Goal: Task Accomplishment & Management: Use online tool/utility

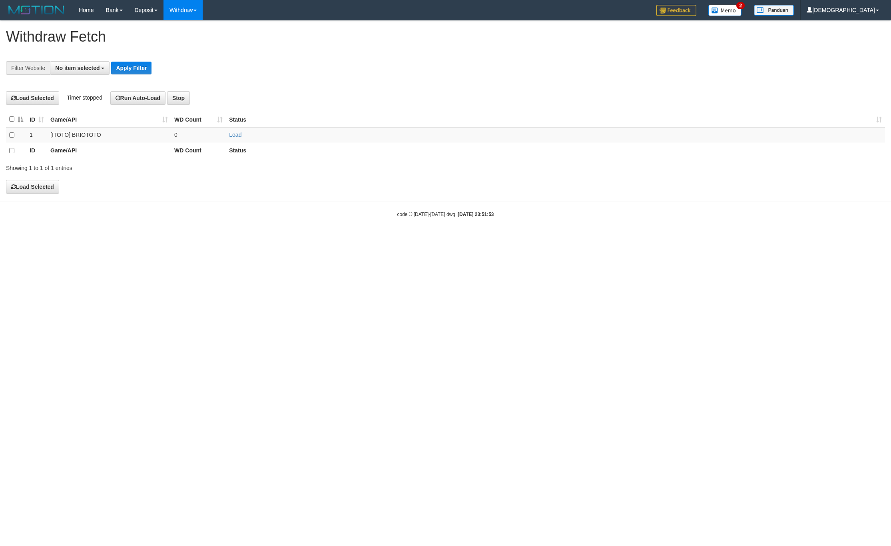
select select
click at [235, 136] on link "Load" at bounding box center [235, 135] width 12 height 6
click at [191, 133] on td "0" at bounding box center [198, 135] width 55 height 16
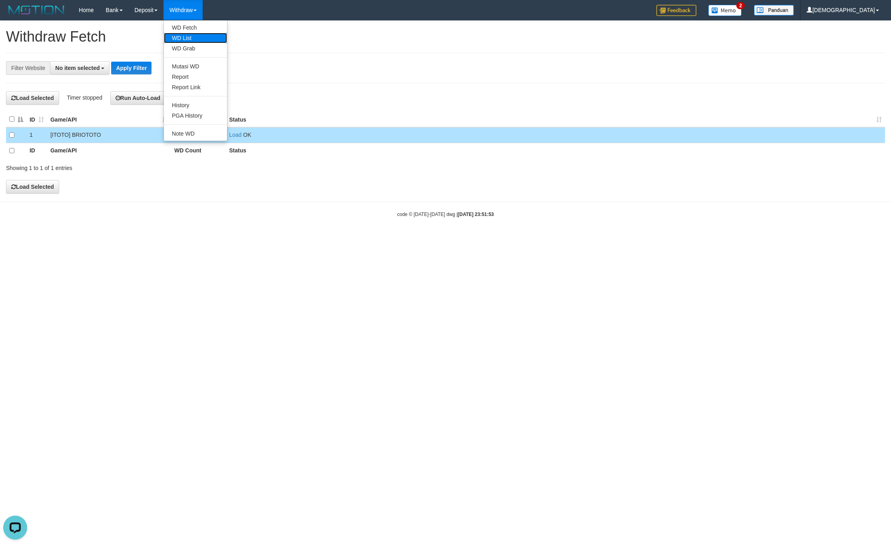
click at [198, 35] on link "WD List" at bounding box center [195, 38] width 63 height 10
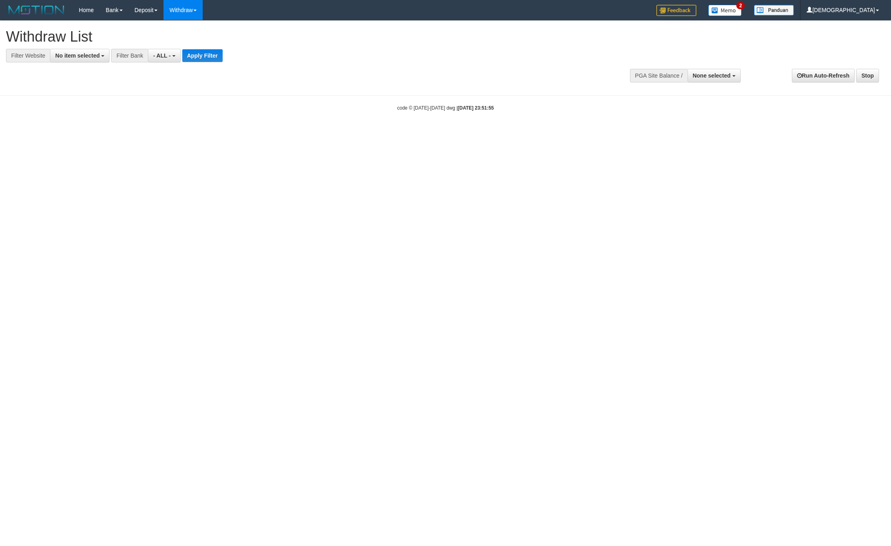
select select
click at [80, 47] on div "**********" at bounding box center [299, 42] width 586 height 42
click at [90, 55] on span "No item selected" at bounding box center [77, 55] width 44 height 6
click at [98, 74] on input "text" at bounding box center [86, 72] width 36 height 14
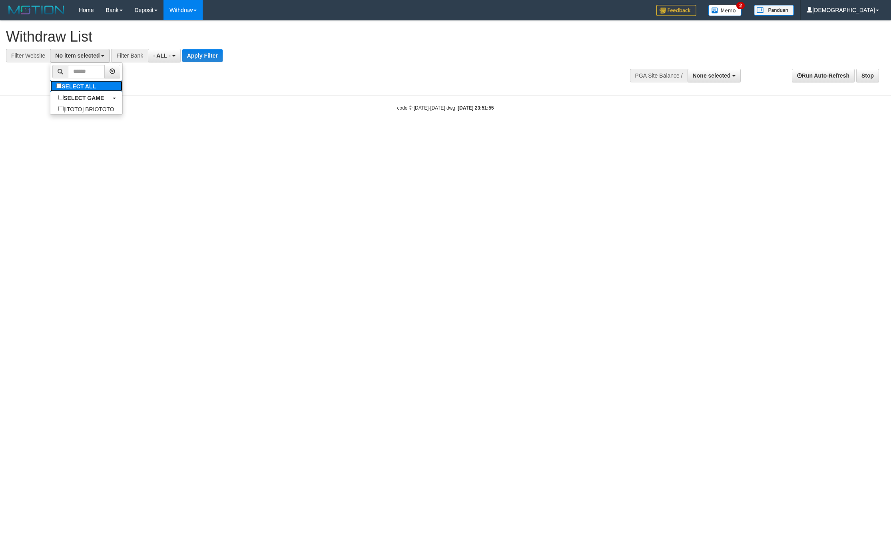
click at [99, 88] on label "SELECT ALL" at bounding box center [77, 85] width 54 height 11
select select "****"
drag, startPoint x: 231, startPoint y: 58, endPoint x: 206, endPoint y: 52, distance: 25.0
click at [222, 54] on div "**********" at bounding box center [246, 56] width 493 height 14
drag, startPoint x: 206, startPoint y: 52, endPoint x: 261, endPoint y: 64, distance: 55.6
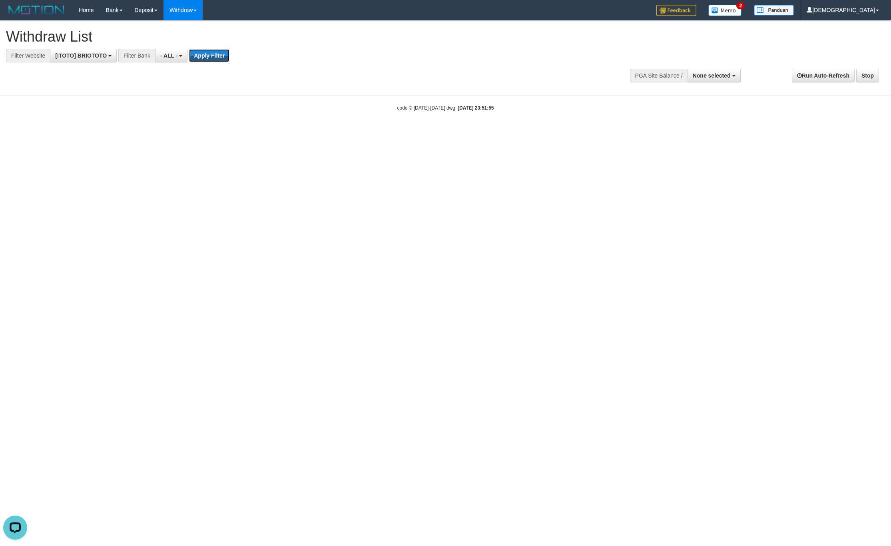
click at [206, 52] on button "Apply Filter" at bounding box center [209, 55] width 40 height 13
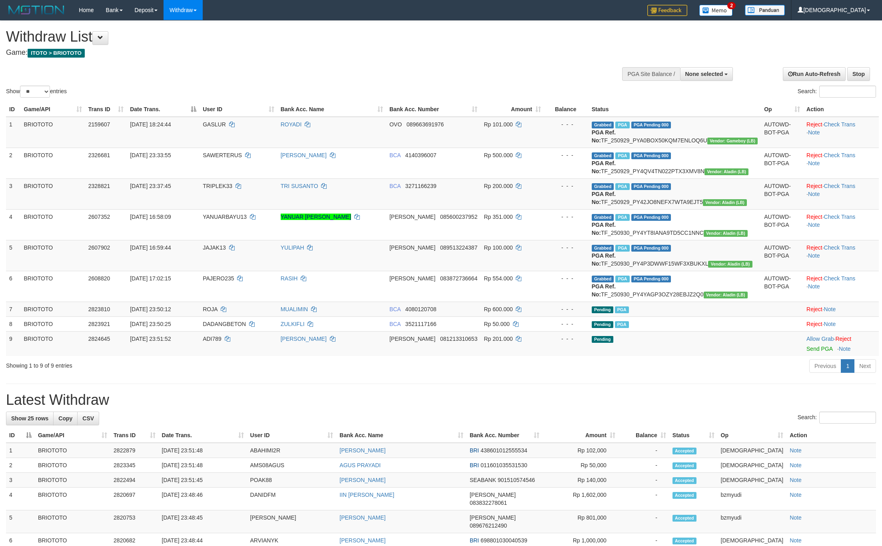
select select
select select "**"
click at [701, 78] on button "None selected" at bounding box center [706, 74] width 53 height 14
click at [699, 112] on label "[ITOTO] BRIOTOTO" at bounding box center [695, 114] width 75 height 10
select select "****"
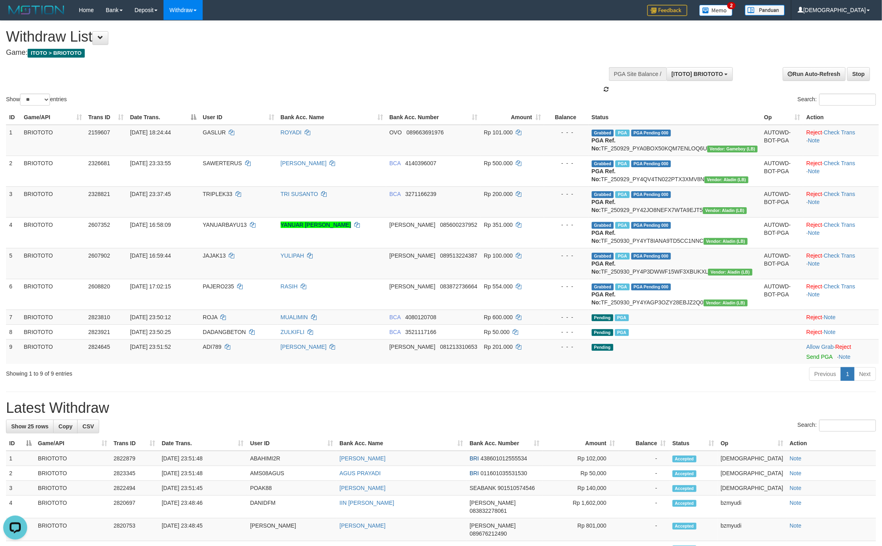
drag, startPoint x: 308, startPoint y: 41, endPoint x: 322, endPoint y: 59, distance: 22.5
click at [308, 41] on h1 "Withdraw List" at bounding box center [293, 37] width 574 height 16
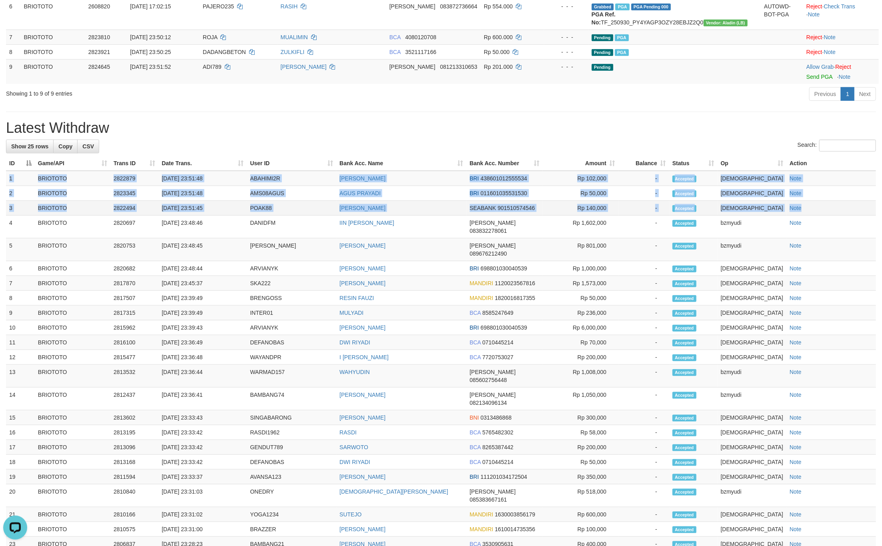
drag, startPoint x: 9, startPoint y: 225, endPoint x: 830, endPoint y: 258, distance: 822.1
click at [830, 258] on tbody "1 BRIOTOTO 2822879 30/09/2025 23:51:48 ABAHIMI2R RAHMAT SALEH BRI 4386010125555…" at bounding box center [441, 376] width 870 height 410
copy tbody "1 BRIOTOTO 2822879 30/09/2025 23:51:48 ABAHIMI2R RAHMAT SALEH BRI 4386010125555…"
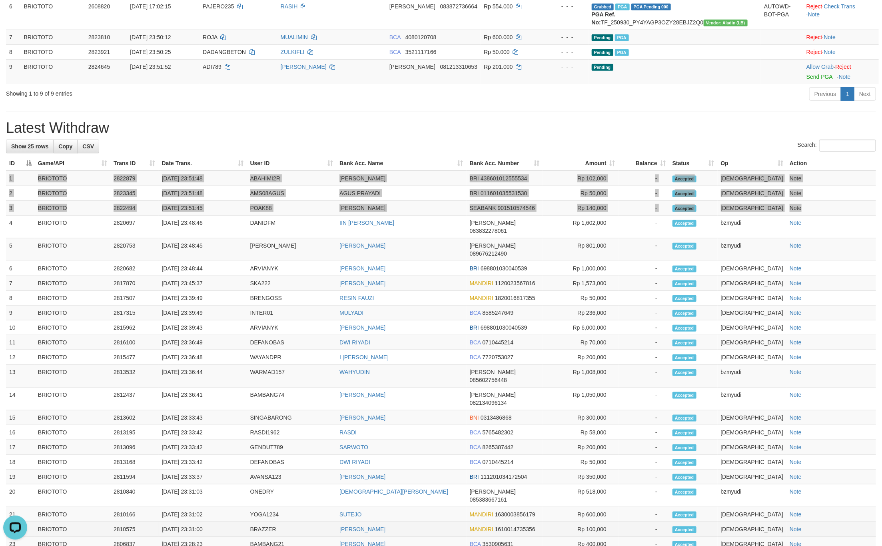
scroll to position [355, 0]
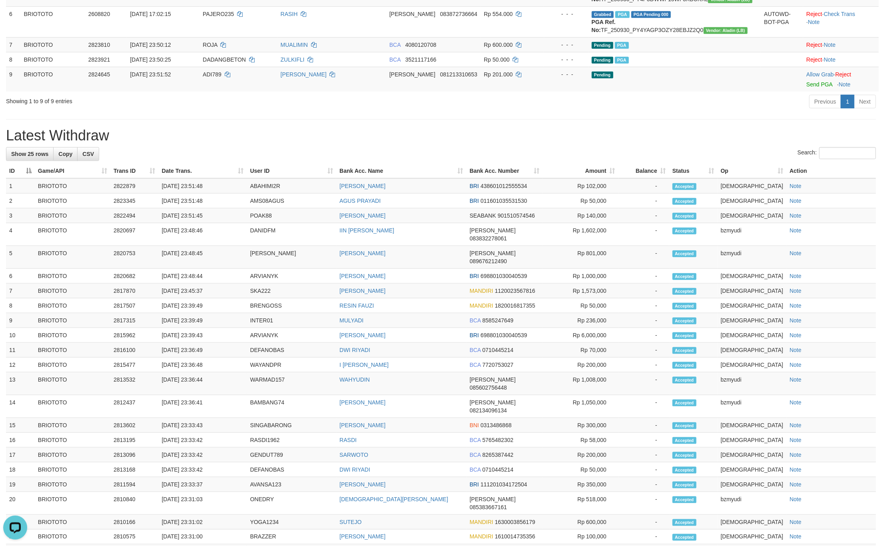
click at [215, 162] on div "**********" at bounding box center [441, 149] width 882 height 968
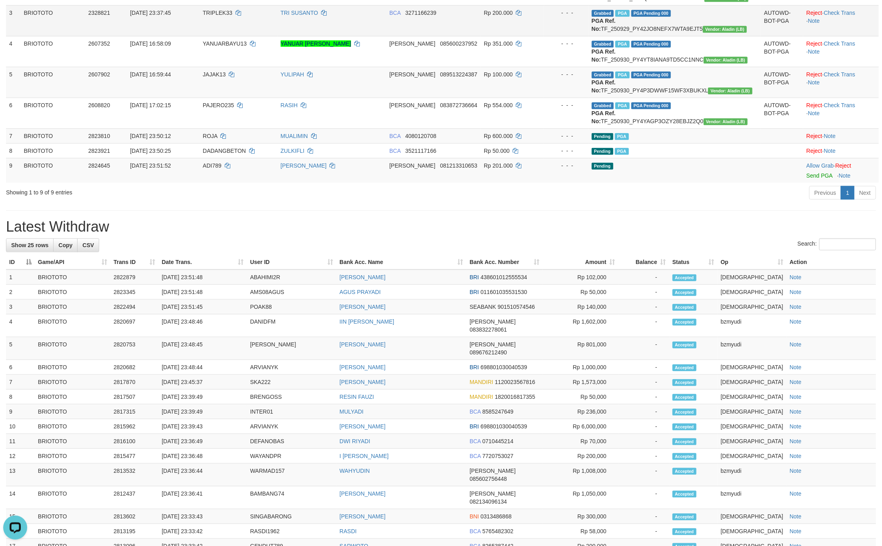
scroll to position [56, 0]
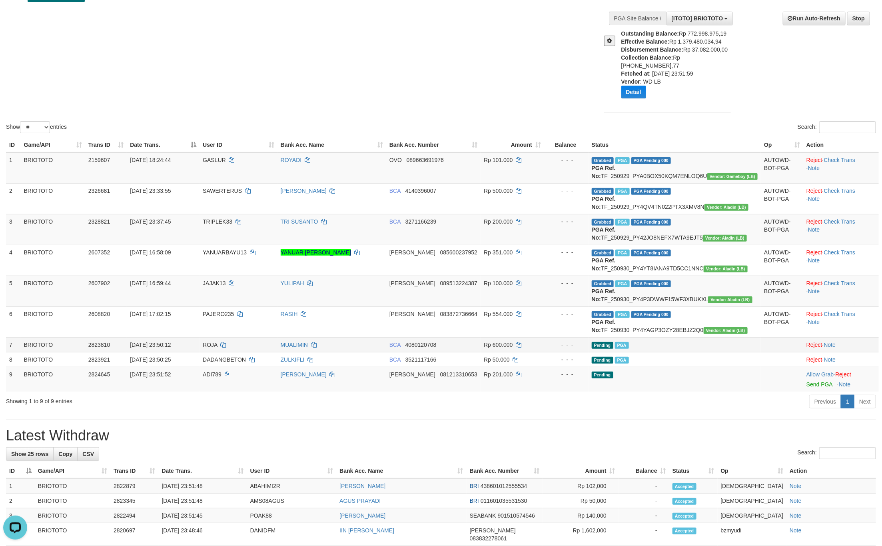
click at [217, 348] on span "ROJA" at bounding box center [210, 344] width 15 height 6
drag, startPoint x: 225, startPoint y: 385, endPoint x: 634, endPoint y: 421, distance: 411.3
click at [236, 352] on td "ROJA" at bounding box center [238, 344] width 78 height 15
copy td "ROJA"
click at [231, 367] on td "DADANGBETON" at bounding box center [238, 359] width 78 height 15
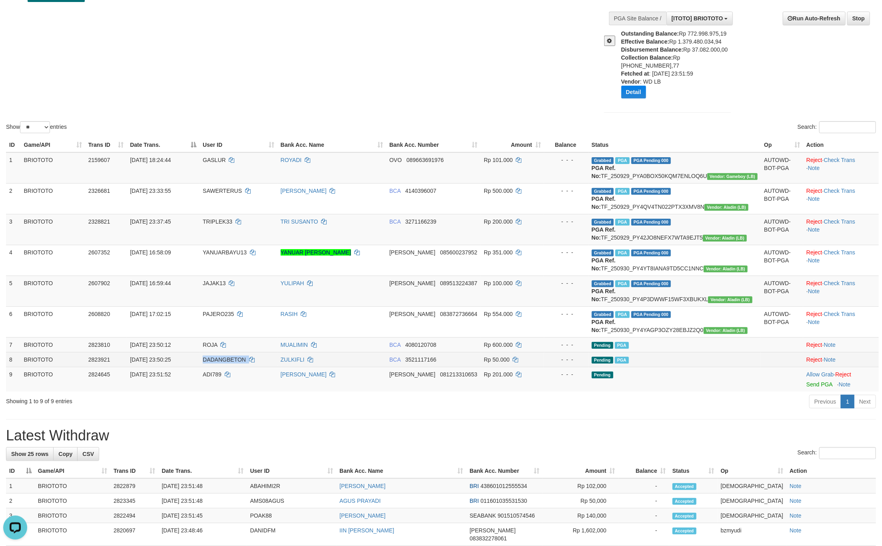
click at [231, 363] on span "DADANGBETON" at bounding box center [224, 359] width 43 height 6
copy td "DADANGBETON"
click at [317, 347] on icon at bounding box center [314, 345] width 6 height 6
copy td "DADANGBETON"
click at [313, 362] on icon at bounding box center [310, 360] width 6 height 6
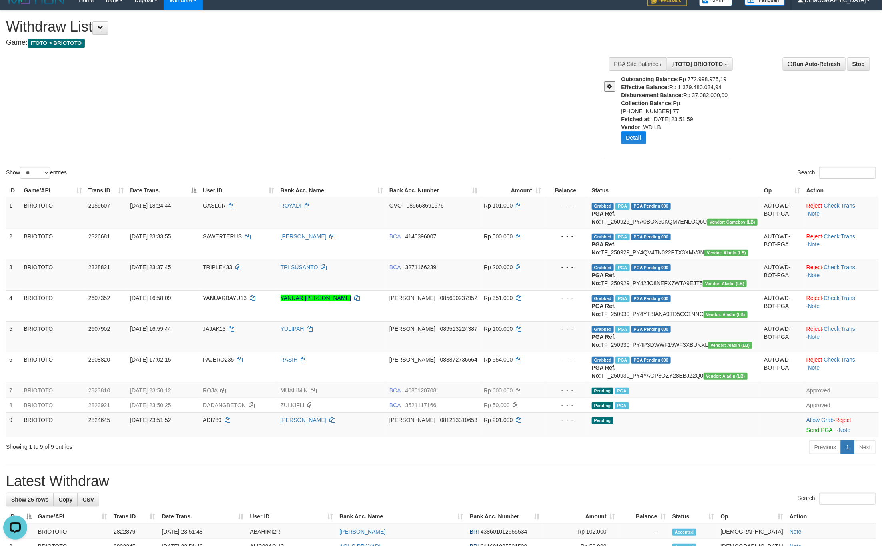
scroll to position [0, 0]
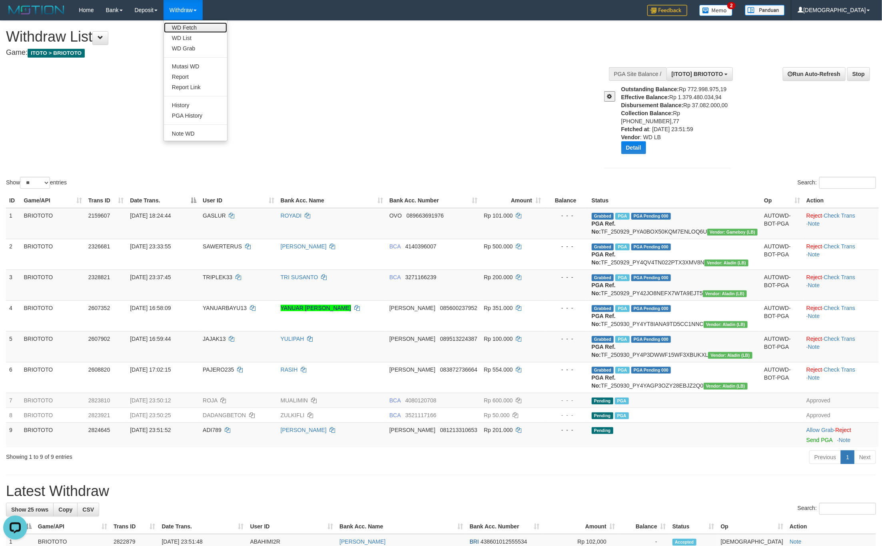
click at [195, 24] on link "WD Fetch" at bounding box center [195, 27] width 63 height 10
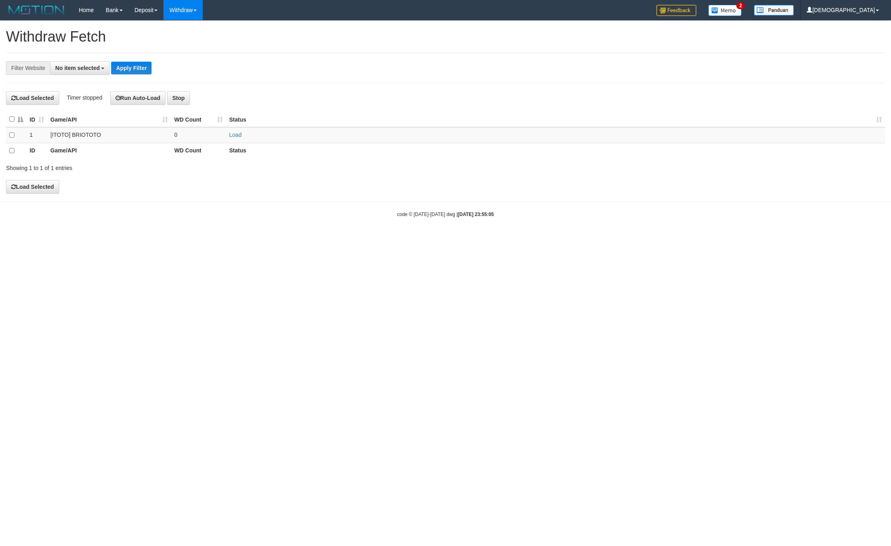
select select
click at [233, 134] on link "Load" at bounding box center [235, 135] width 12 height 6
click at [241, 133] on span at bounding box center [241, 135] width 0 height 6
drag, startPoint x: 201, startPoint y: 135, endPoint x: 200, endPoint y: 125, distance: 10.1
click at [201, 133] on td "..." at bounding box center [198, 135] width 55 height 16
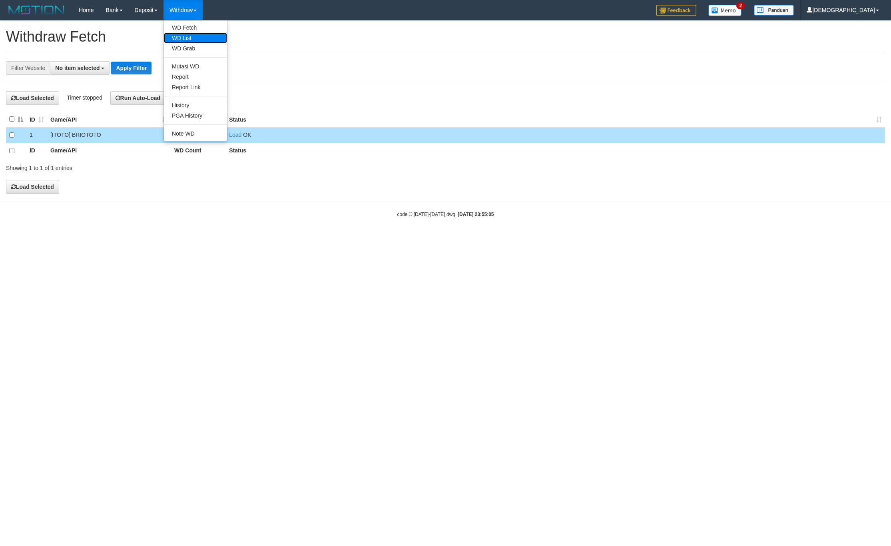
click at [202, 40] on link "WD List" at bounding box center [195, 38] width 63 height 10
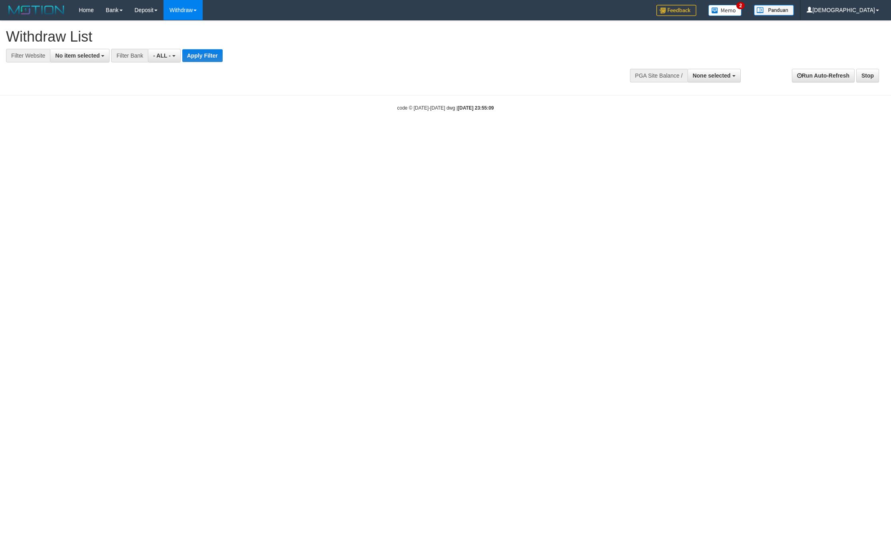
select select
click at [87, 44] on h1 "Withdraw List" at bounding box center [296, 37] width 580 height 16
click at [88, 50] on button "No item selected" at bounding box center [80, 56] width 60 height 14
click at [82, 89] on label "SELECT ALL" at bounding box center [77, 85] width 54 height 11
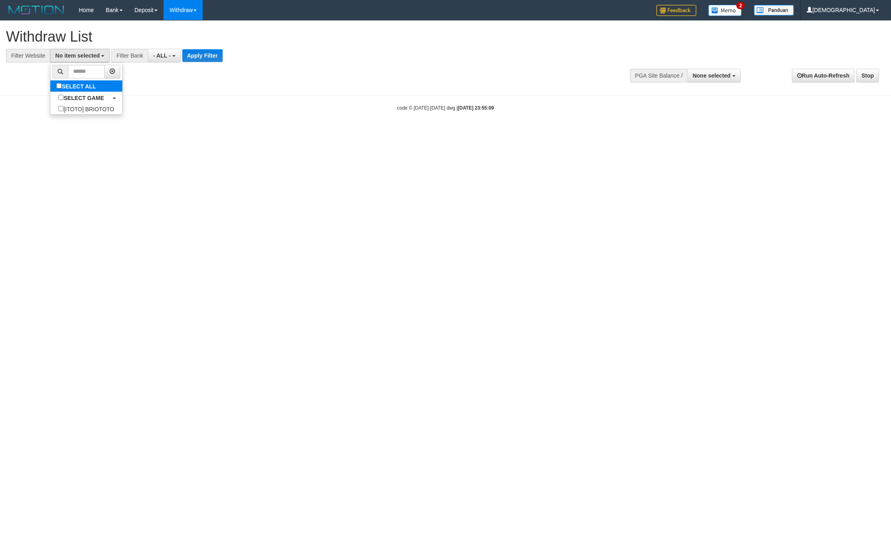
select select "****"
click at [195, 60] on button "Apply Filter" at bounding box center [209, 55] width 40 height 13
click at [201, 57] on button "Apply Filter" at bounding box center [209, 55] width 40 height 13
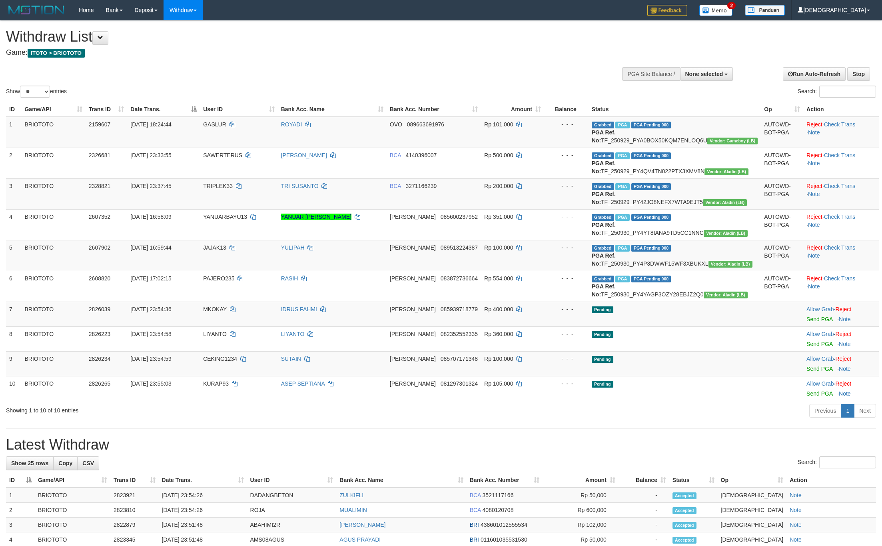
select select
select select "**"
click at [706, 76] on span "None selected" at bounding box center [704, 74] width 38 height 6
drag, startPoint x: 676, startPoint y: 116, endPoint x: 687, endPoint y: 116, distance: 10.8
click at [678, 115] on label "[ITOTO] BRIOTOTO" at bounding box center [695, 114] width 75 height 10
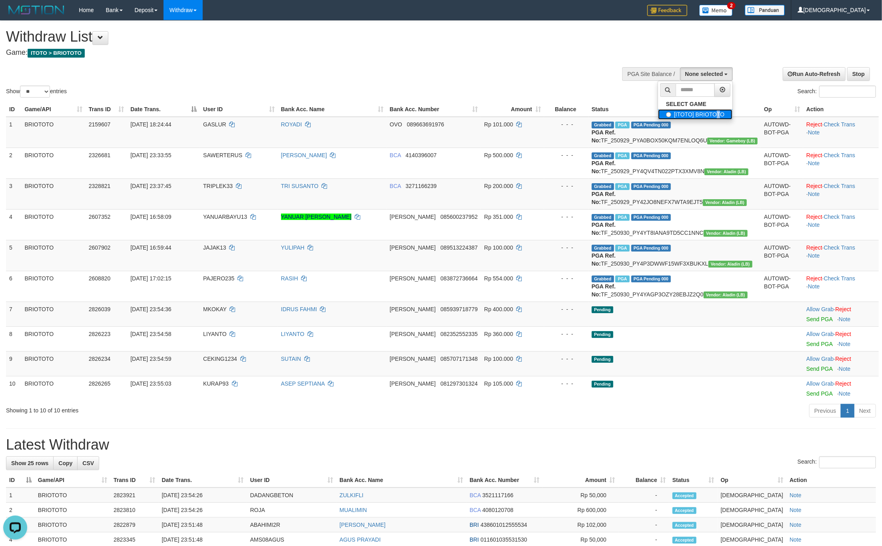
click at [678, 117] on label "[ITOTO] BRIOTOTO" at bounding box center [695, 114] width 75 height 10
select select "****"
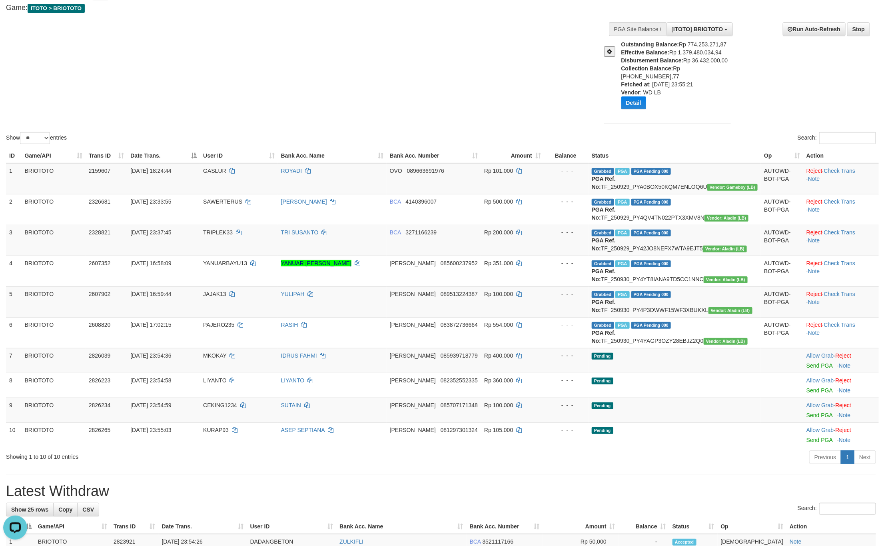
scroll to position [15, 0]
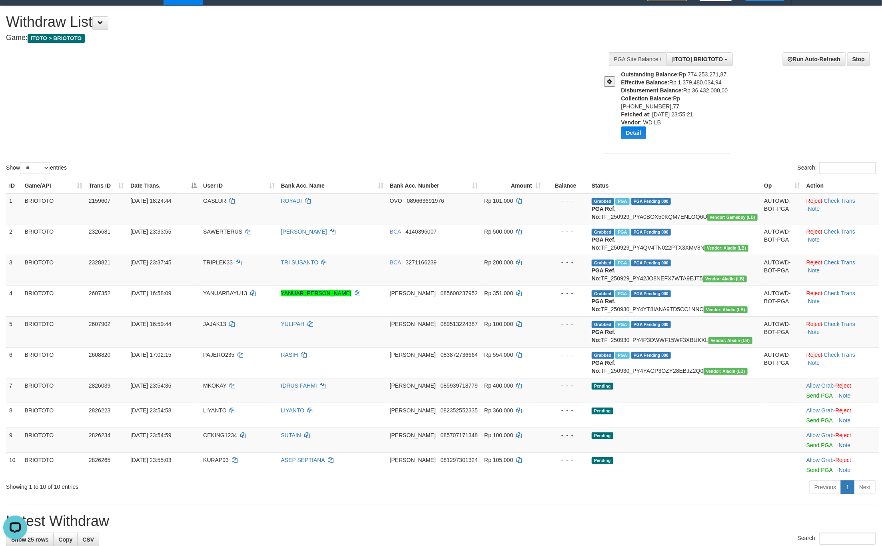
click at [610, 83] on span at bounding box center [609, 82] width 5 height 6
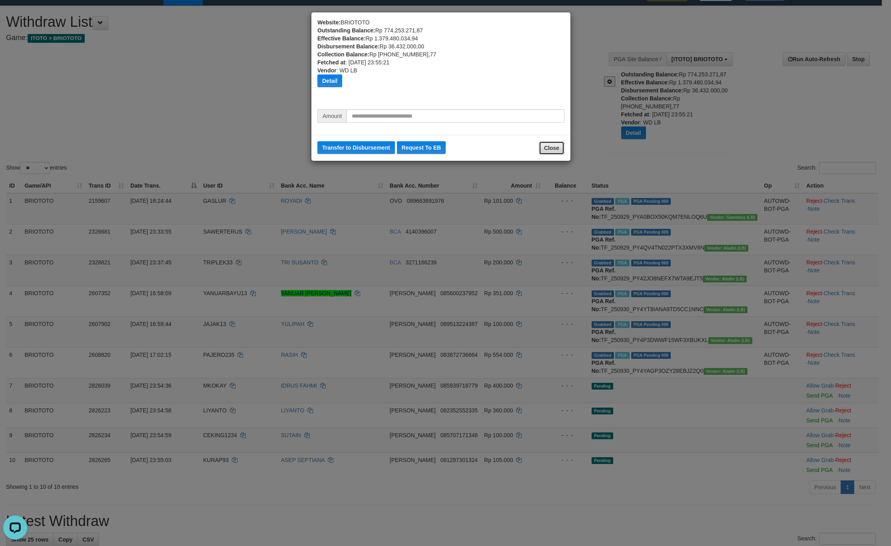
click at [555, 151] on button "Close" at bounding box center [552, 148] width 26 height 14
